Goal: Obtain resource: Download file/media

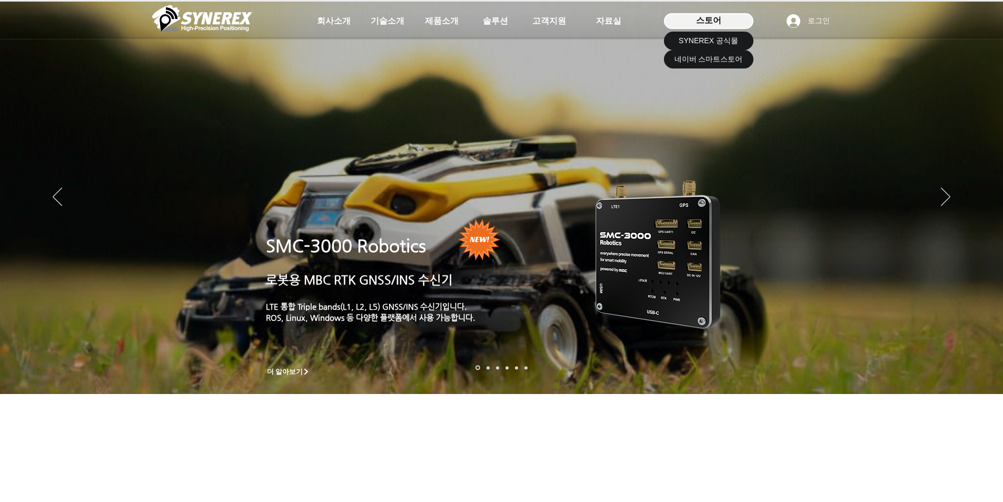
click at [708, 18] on span "스토어" at bounding box center [708, 21] width 25 height 12
click at [716, 43] on span "SYNEREX 공식몰" at bounding box center [708, 41] width 59 height 11
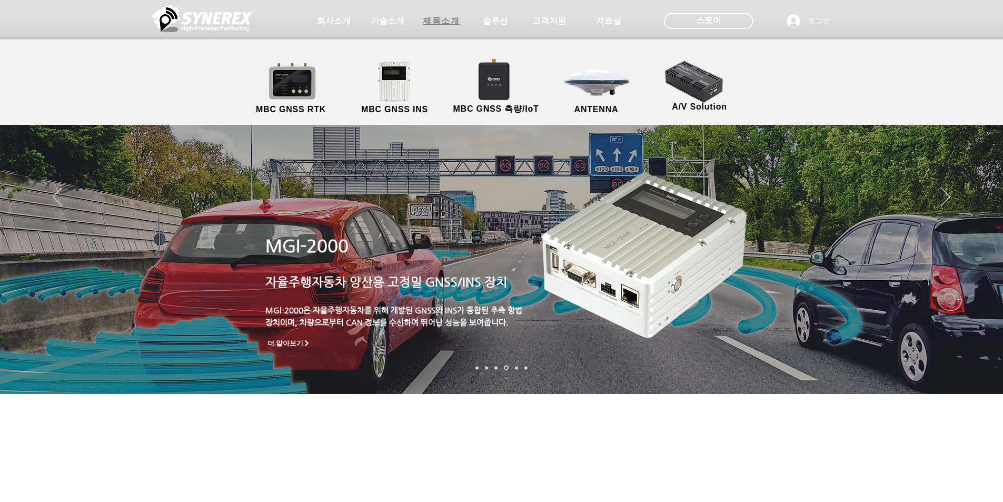
click at [446, 24] on span "제품소개" at bounding box center [441, 21] width 37 height 11
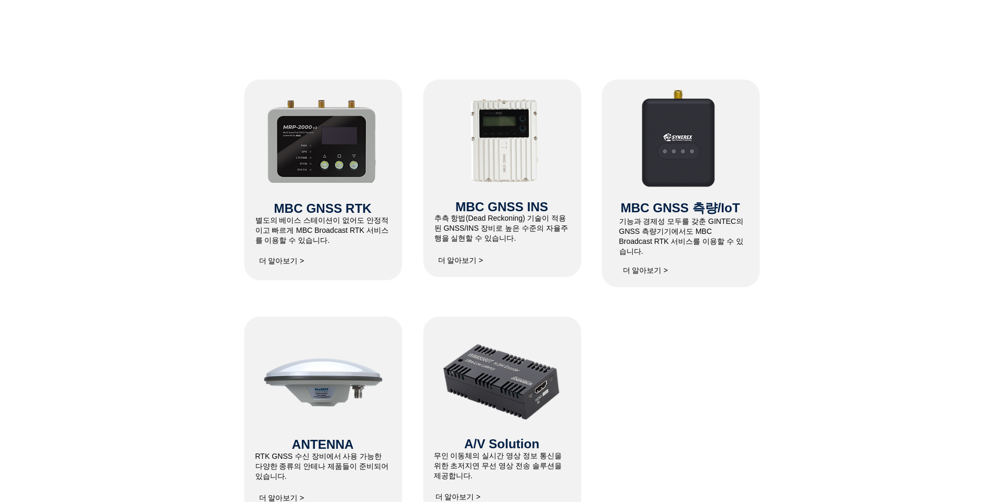
scroll to position [421, 0]
click at [316, 166] on img at bounding box center [322, 140] width 112 height 86
click at [289, 262] on span "더 알아보기 >" at bounding box center [281, 261] width 45 height 9
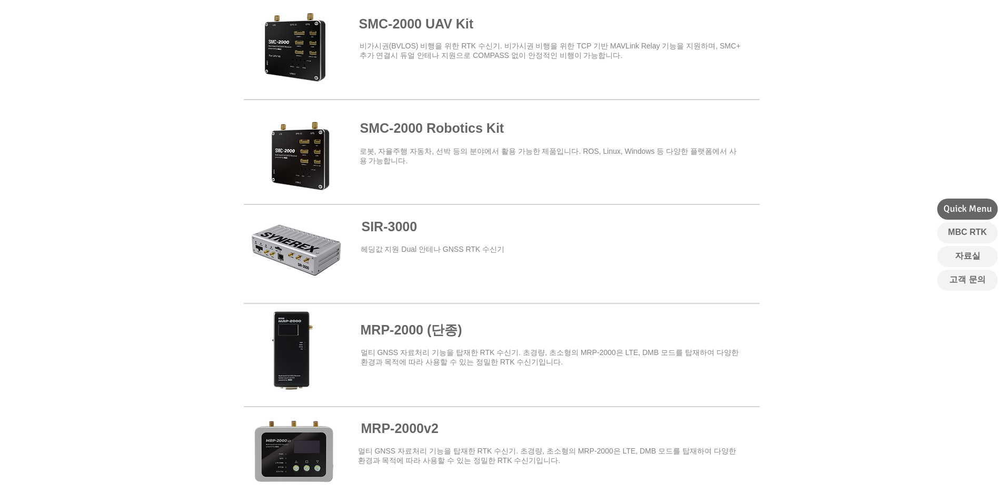
scroll to position [316, 0]
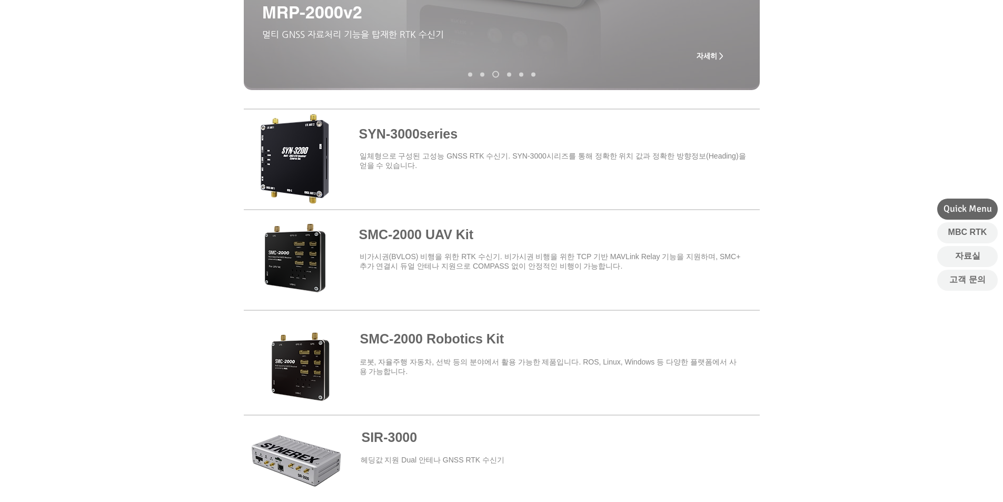
click at [317, 143] on span at bounding box center [502, 157] width 516 height 92
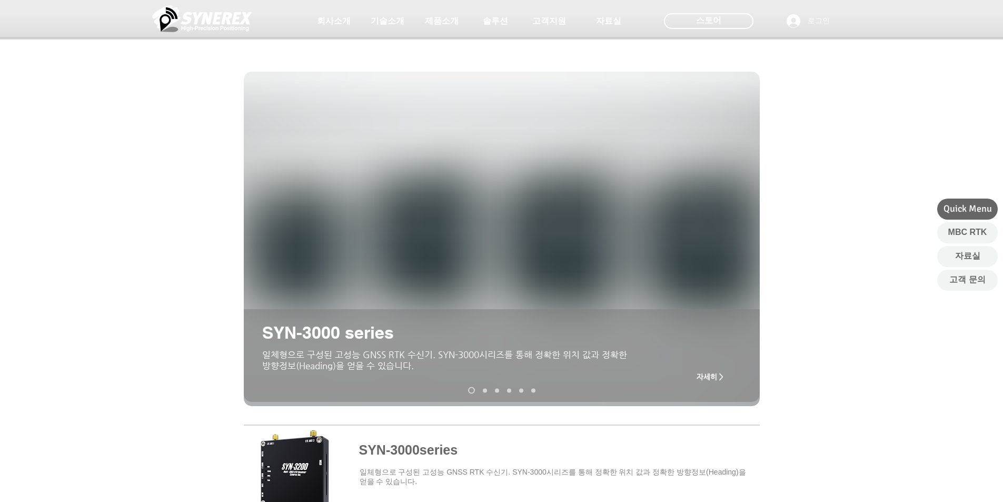
scroll to position [316, 0]
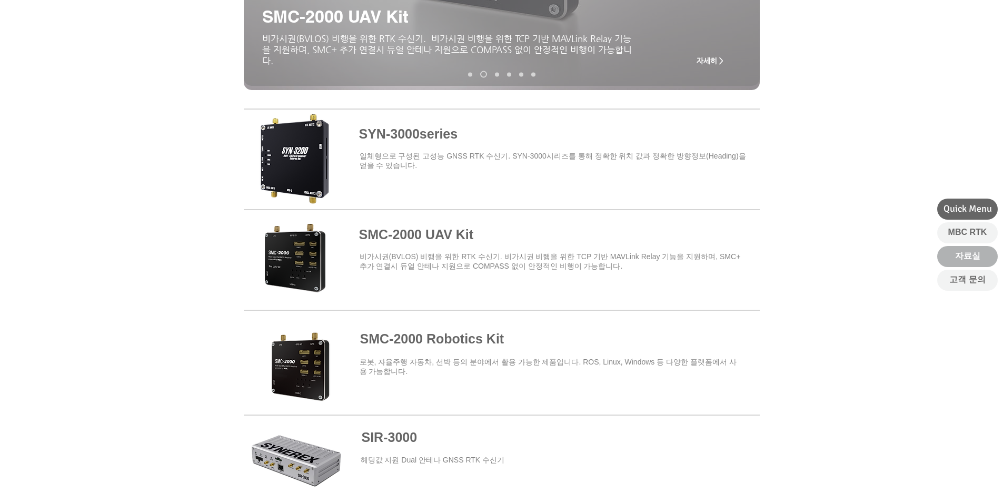
click at [976, 260] on span "자료실" at bounding box center [967, 256] width 25 height 12
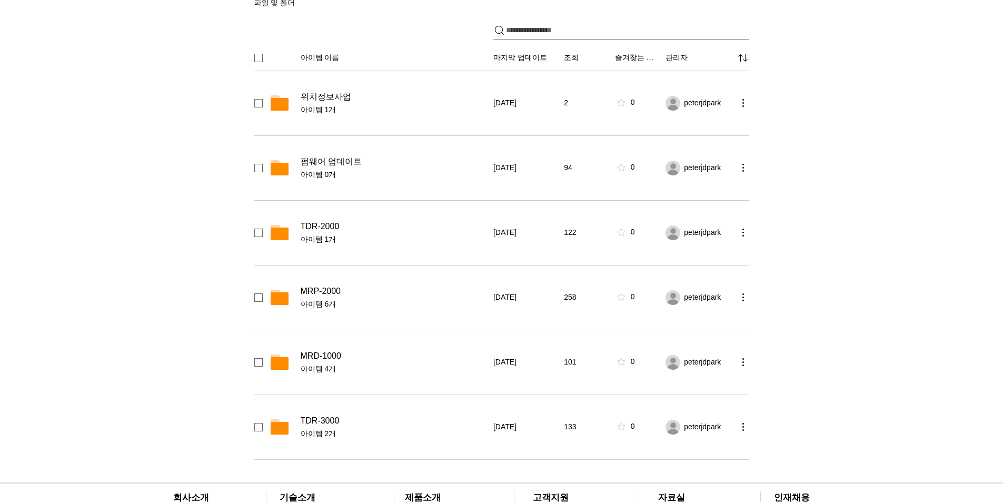
scroll to position [211, 0]
click at [325, 292] on span "MRP-2000" at bounding box center [321, 290] width 40 height 11
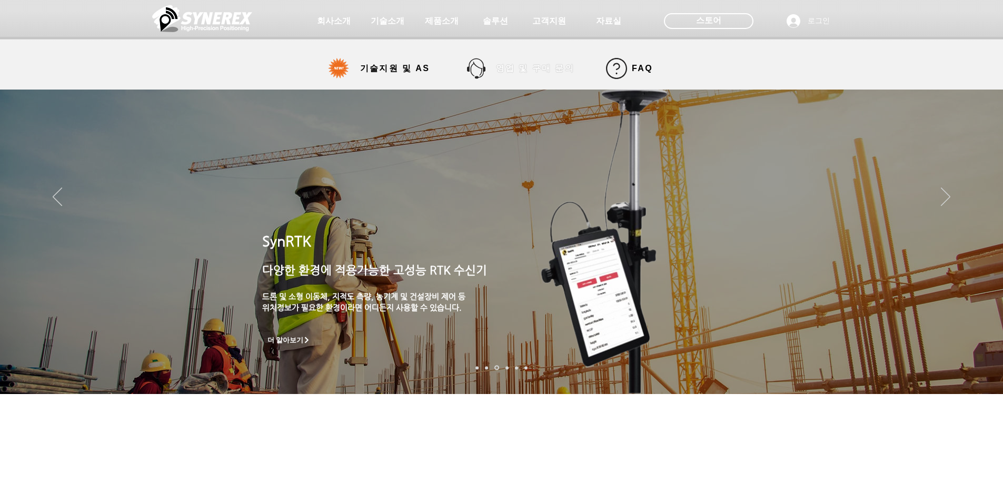
click at [544, 67] on span "영업 및 구매 문의" at bounding box center [535, 68] width 78 height 11
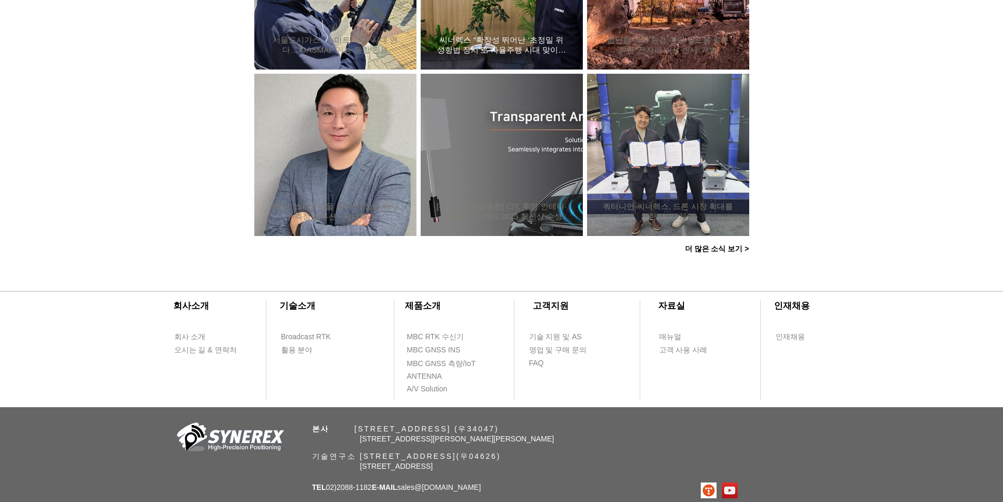
scroll to position [993, 0]
